Goal: Information Seeking & Learning: Check status

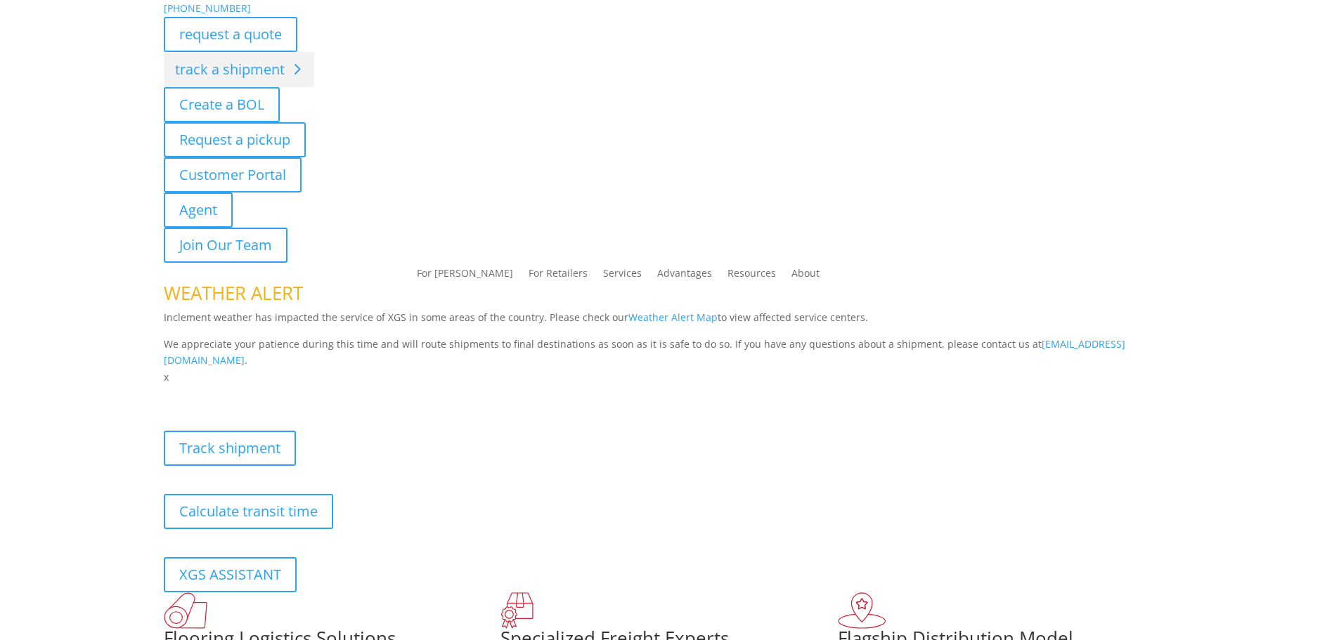
click at [223, 72] on link "track a shipment" at bounding box center [239, 69] width 150 height 35
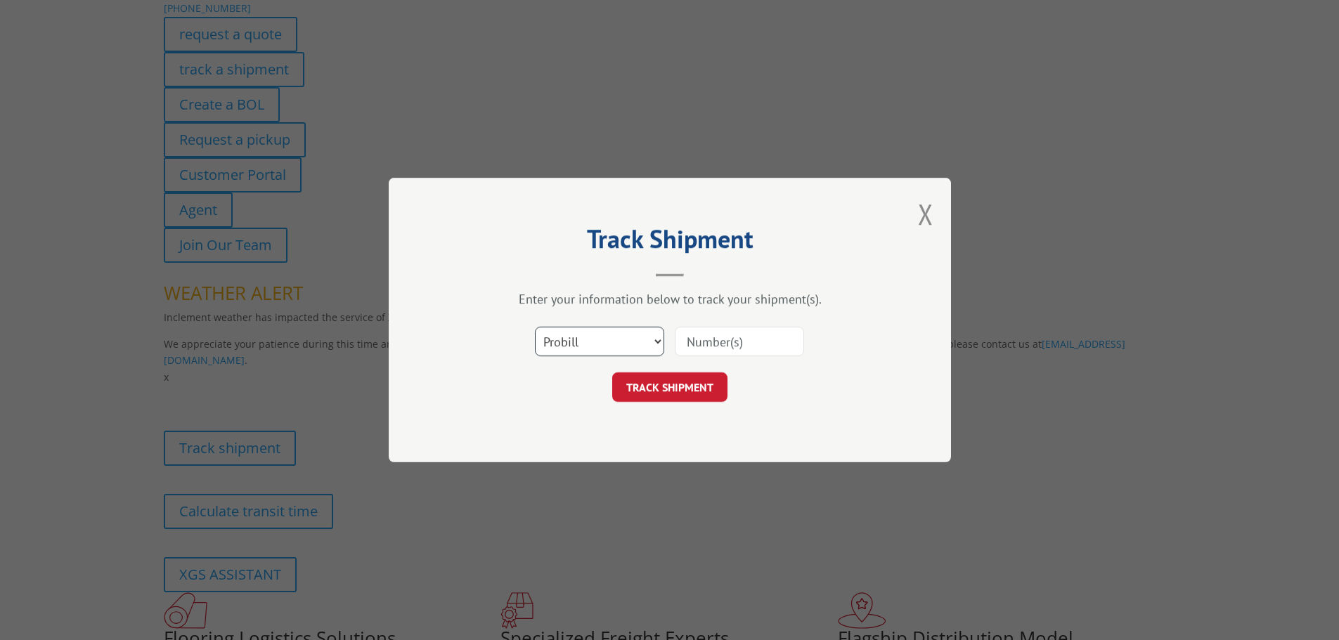
drag, startPoint x: 621, startPoint y: 338, endPoint x: 619, endPoint y: 346, distance: 8.0
click at [621, 339] on select "Select category... Probill BOL PO" at bounding box center [599, 342] width 129 height 30
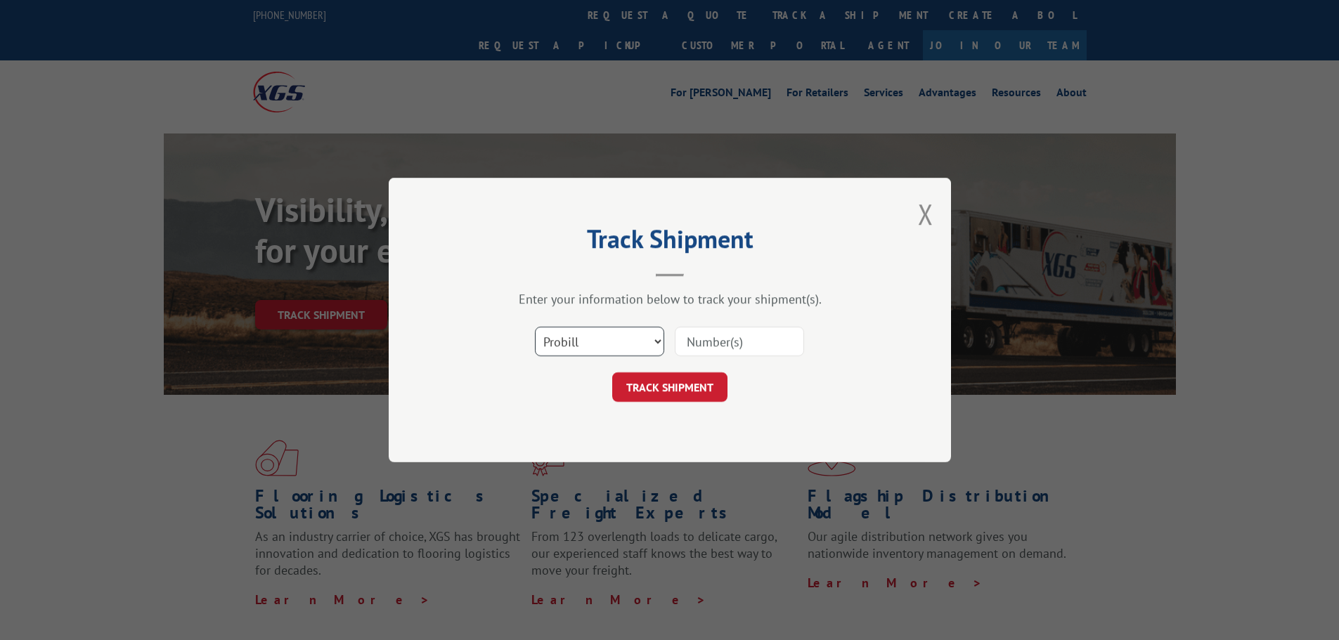
select select "po"
click at [535, 327] on select "Select category... Probill BOL PO" at bounding box center [599, 342] width 129 height 30
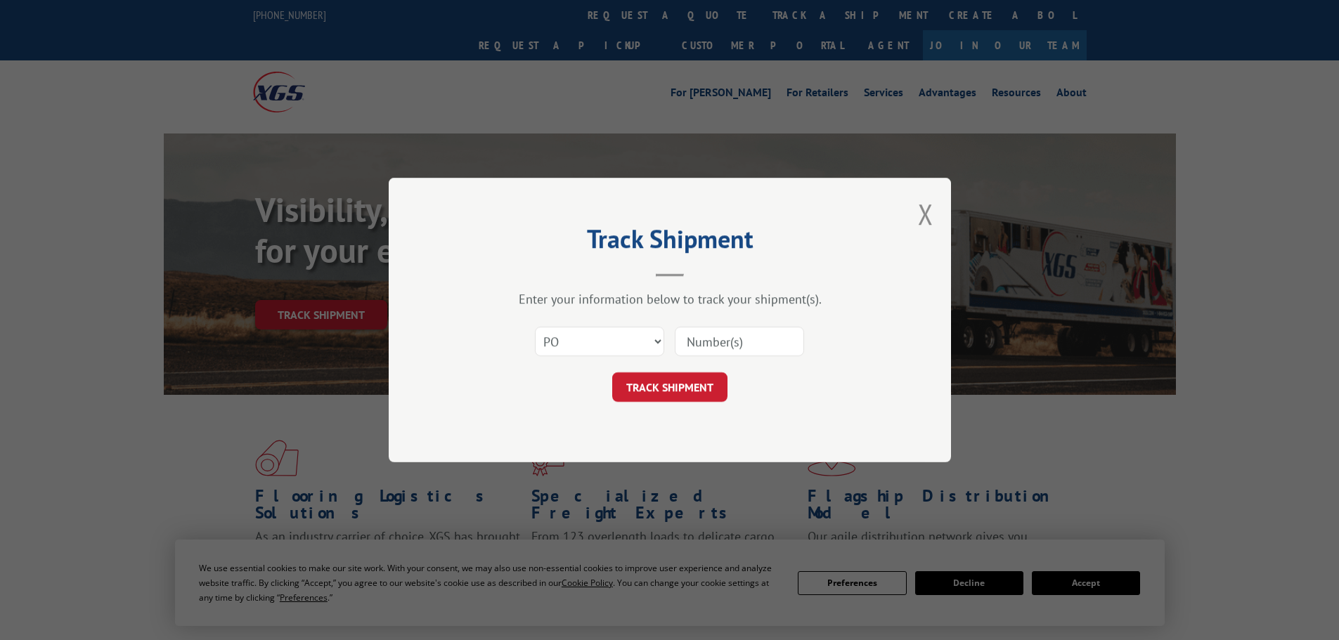
drag, startPoint x: 683, startPoint y: 343, endPoint x: 705, endPoint y: 341, distance: 22.6
click at [695, 342] on input at bounding box center [739, 342] width 129 height 30
type input "23501827"
click at [612, 372] on button "TRACK SHIPMENT" at bounding box center [669, 387] width 115 height 30
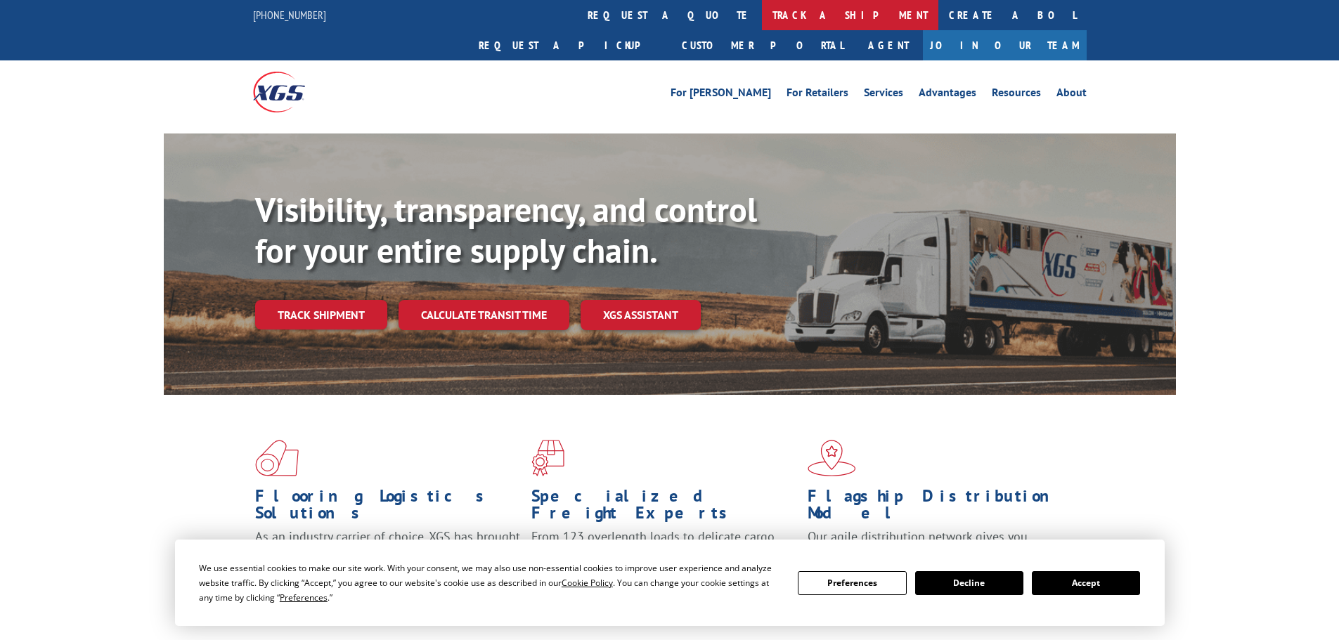
click at [762, 13] on link "track a shipment" at bounding box center [850, 15] width 176 height 30
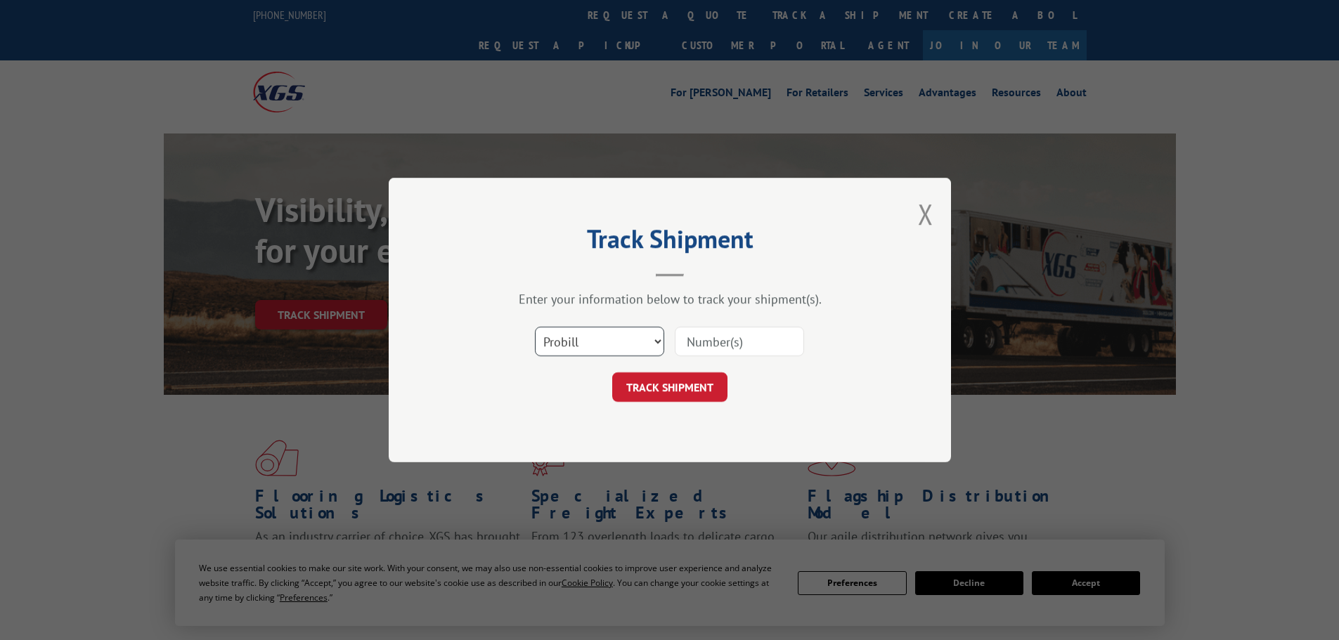
click at [633, 344] on select "Select category... Probill BOL PO" at bounding box center [599, 342] width 129 height 30
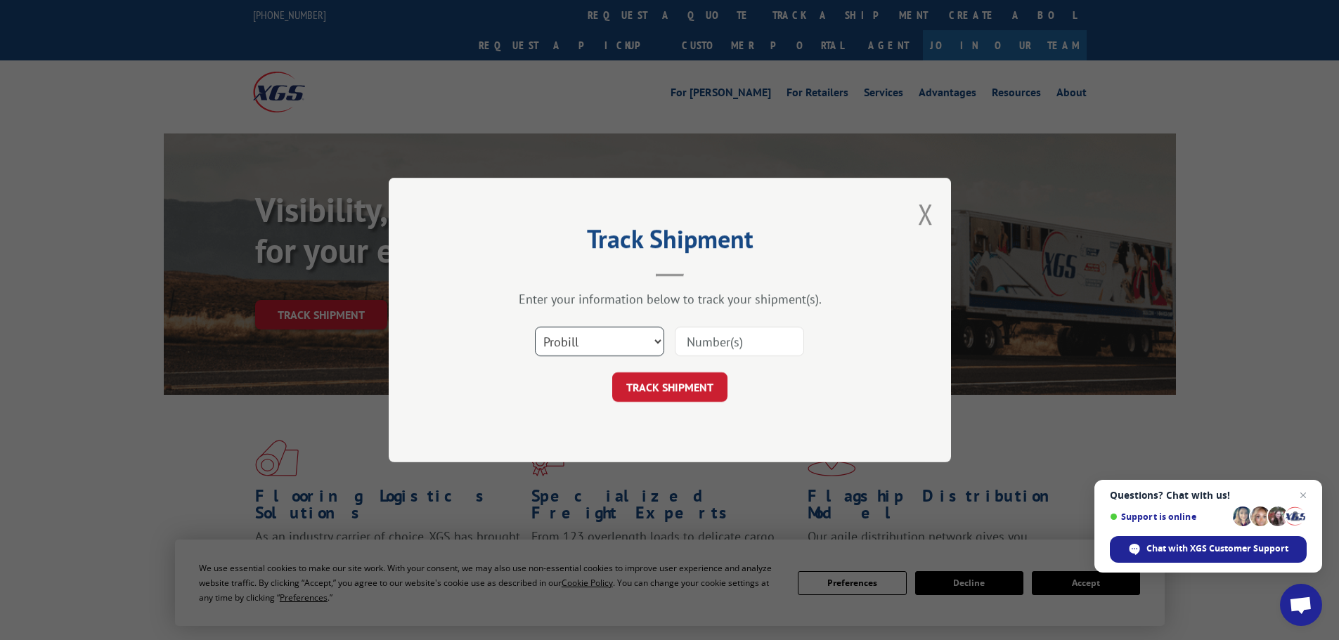
select select "po"
click at [535, 327] on select "Select category... Probill BOL PO" at bounding box center [599, 342] width 129 height 30
click at [773, 344] on input at bounding box center [739, 342] width 129 height 30
type input "23501468"
click at [662, 394] on button "TRACK SHIPMENT" at bounding box center [669, 387] width 115 height 30
